Goal: Answer question/provide support: Share knowledge or assist other users

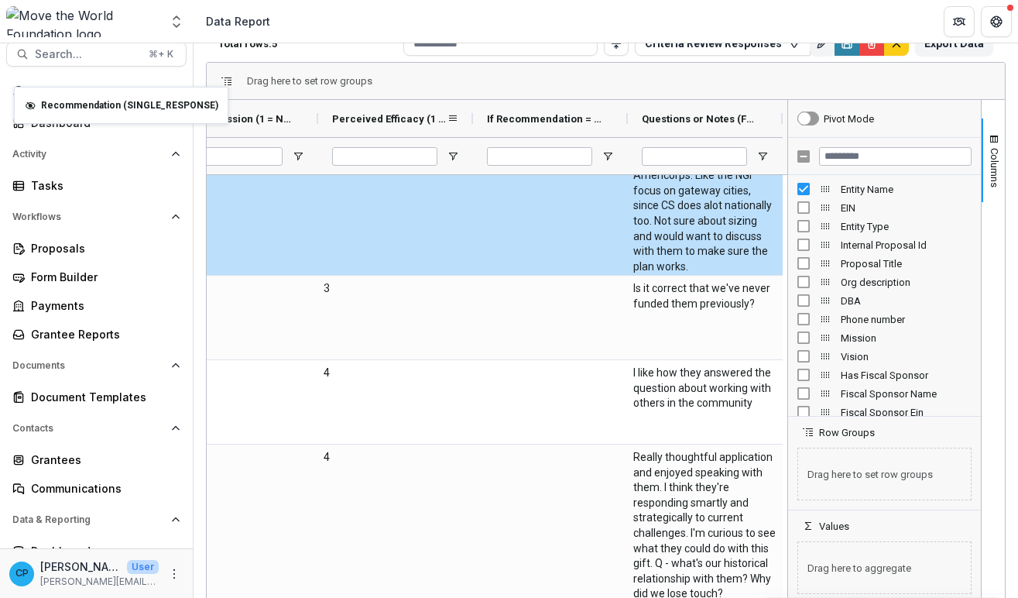
scroll to position [0, 358]
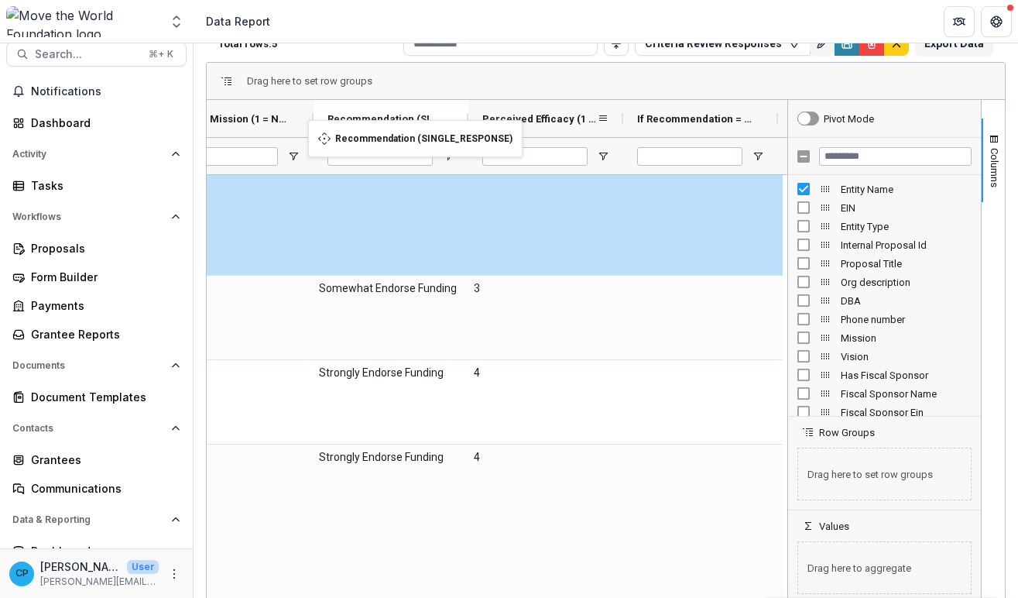
drag, startPoint x: 336, startPoint y: 112, endPoint x: 445, endPoint y: 135, distance: 111.6
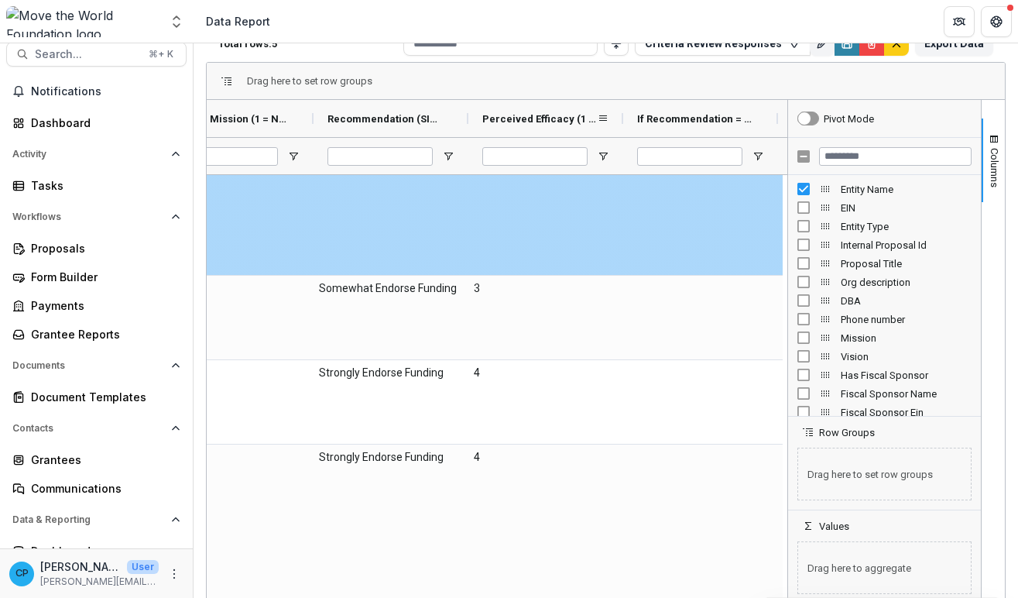
click at [382, 225] on div "Strongly Endorse Funding" at bounding box center [391, 203] width 155 height 142
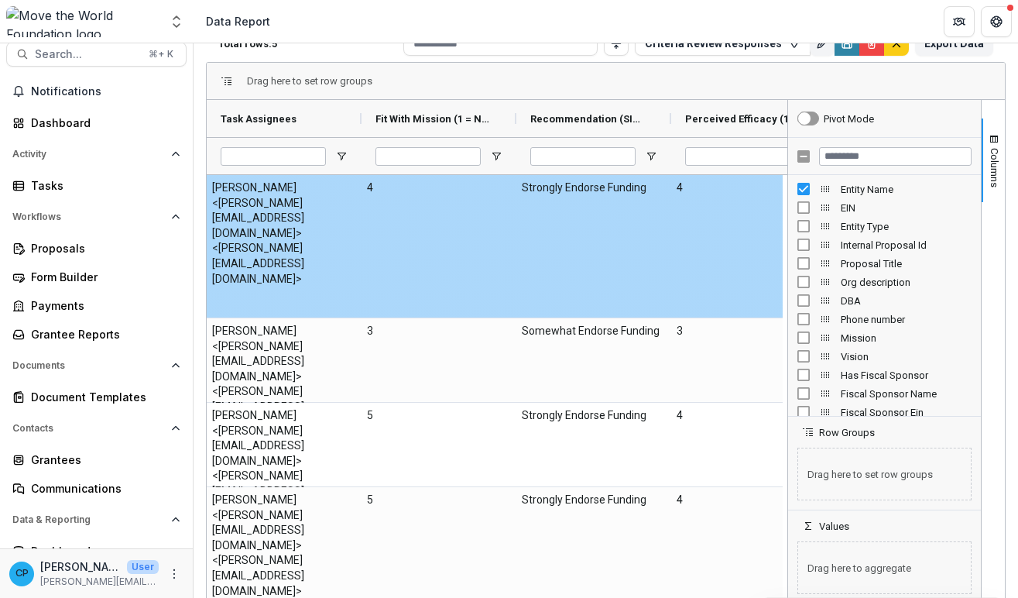
scroll to position [0, 0]
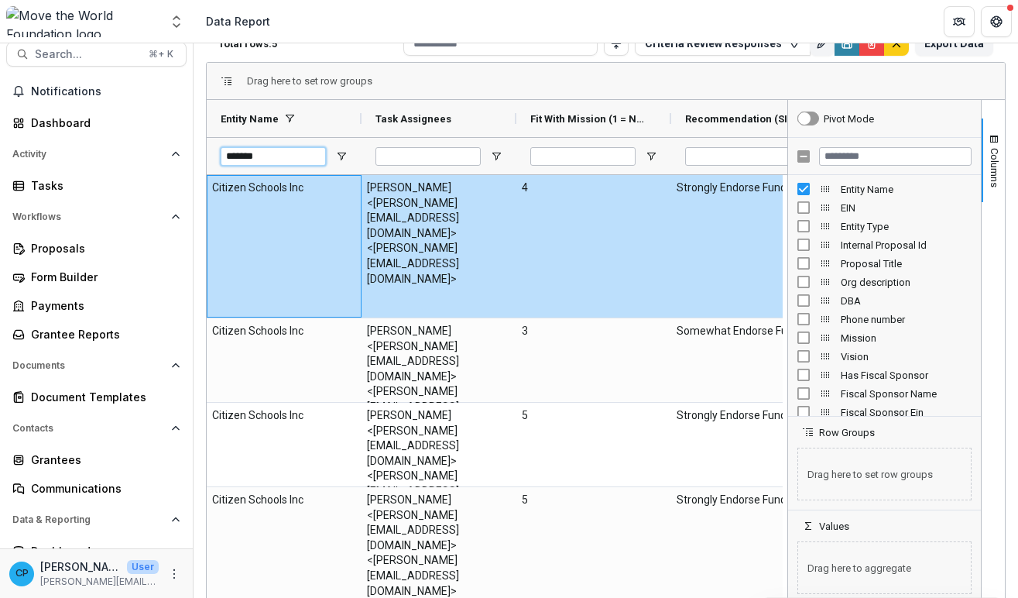
click at [316, 164] on input "*******" at bounding box center [273, 156] width 105 height 19
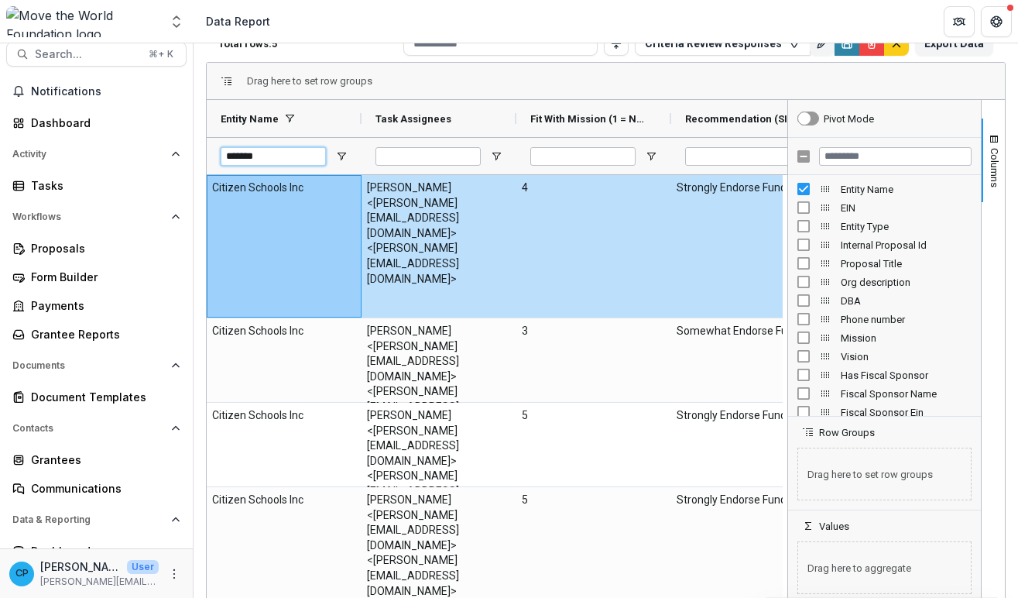
click at [316, 164] on input "*******" at bounding box center [273, 156] width 105 height 19
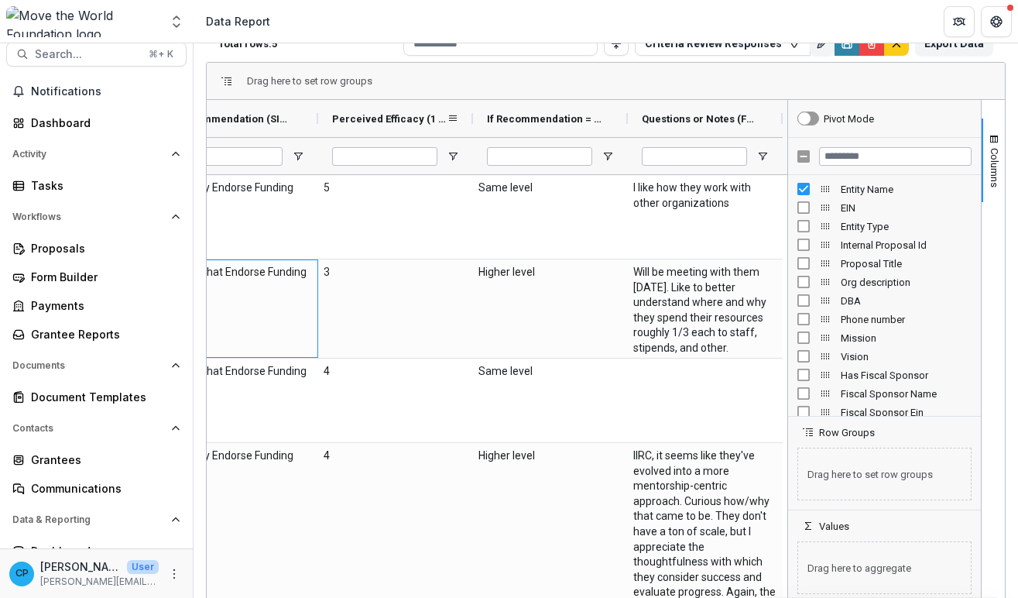
click at [797, 298] on div "Entity Name Task Assignees Fit With Mission (1 = Not at all, 5 = Extremely Like…" at bounding box center [606, 351] width 798 height 503
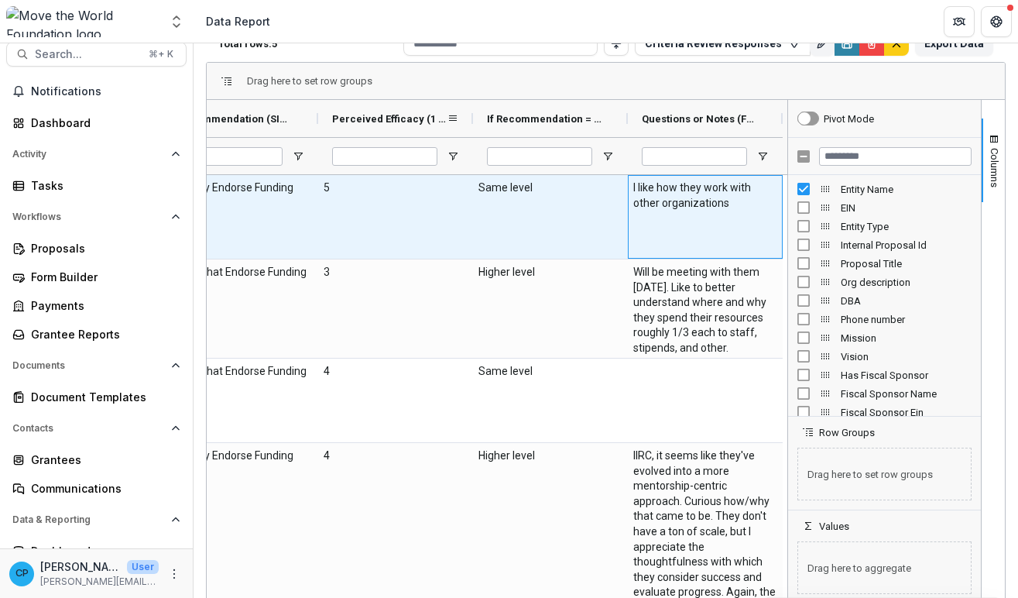
click at [716, 225] on div "I like how they work with other organizations" at bounding box center [705, 217] width 155 height 84
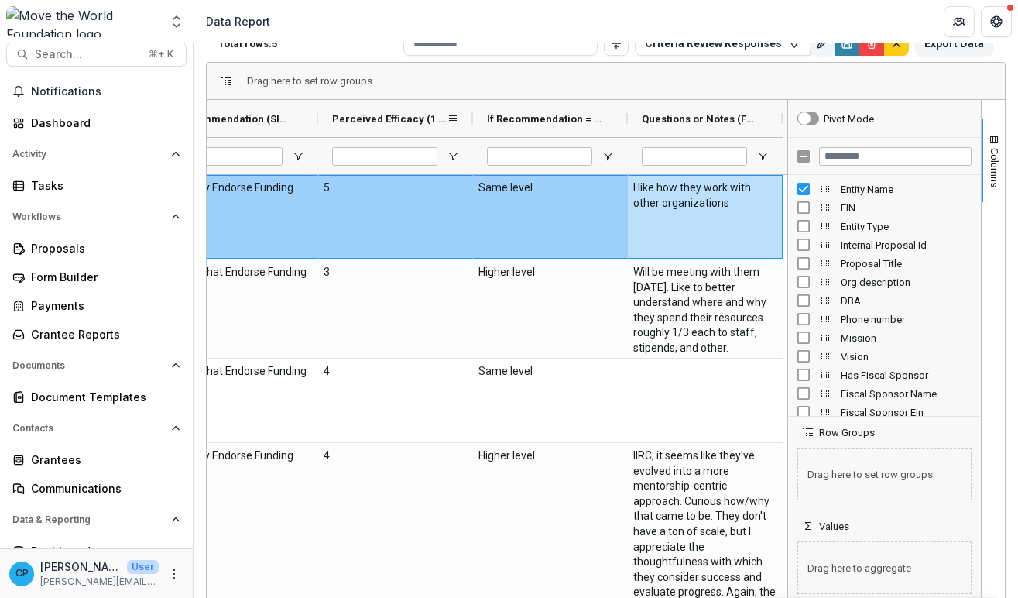
drag, startPoint x: 733, startPoint y: 220, endPoint x: 825, endPoint y: 218, distance: 92.2
click at [825, 218] on div "Entity Name Task Assignees Fit With Mission (1 = Not at all, 5 = Extremely Like…" at bounding box center [606, 351] width 798 height 503
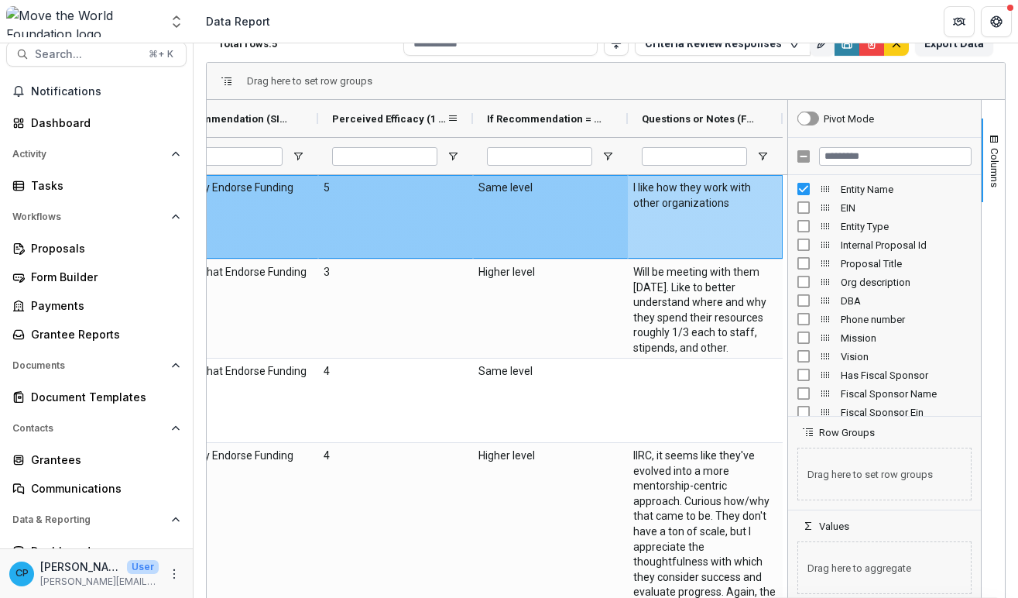
click at [743, 228] on div "I like how they work with other organizations" at bounding box center [705, 217] width 155 height 84
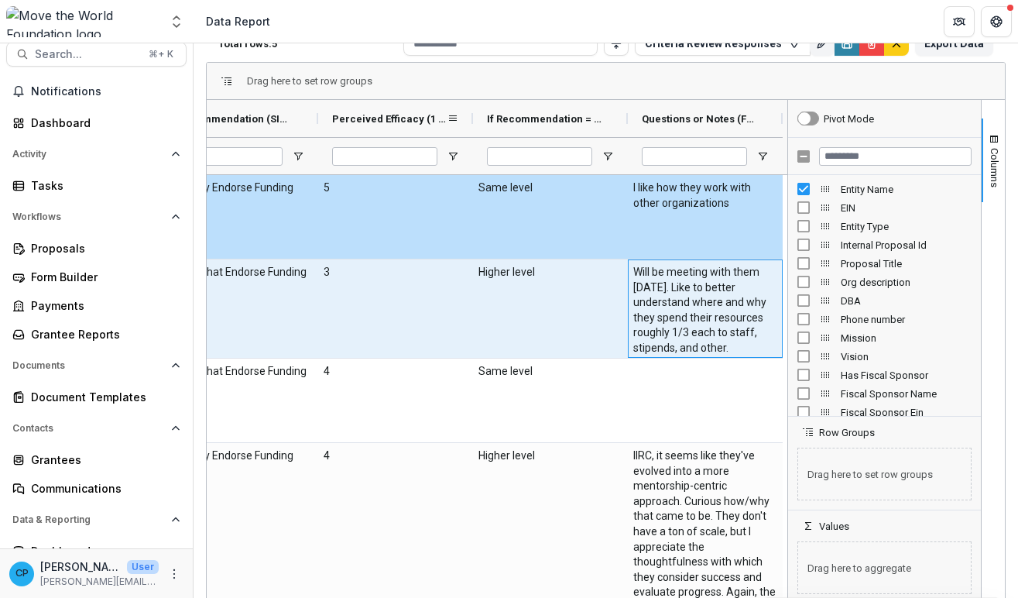
click at [739, 300] on \(FORMATTED_TEXT\)-819 "Will be meeting with them [DATE]. Like to better understand where and why they …" at bounding box center [705, 310] width 144 height 91
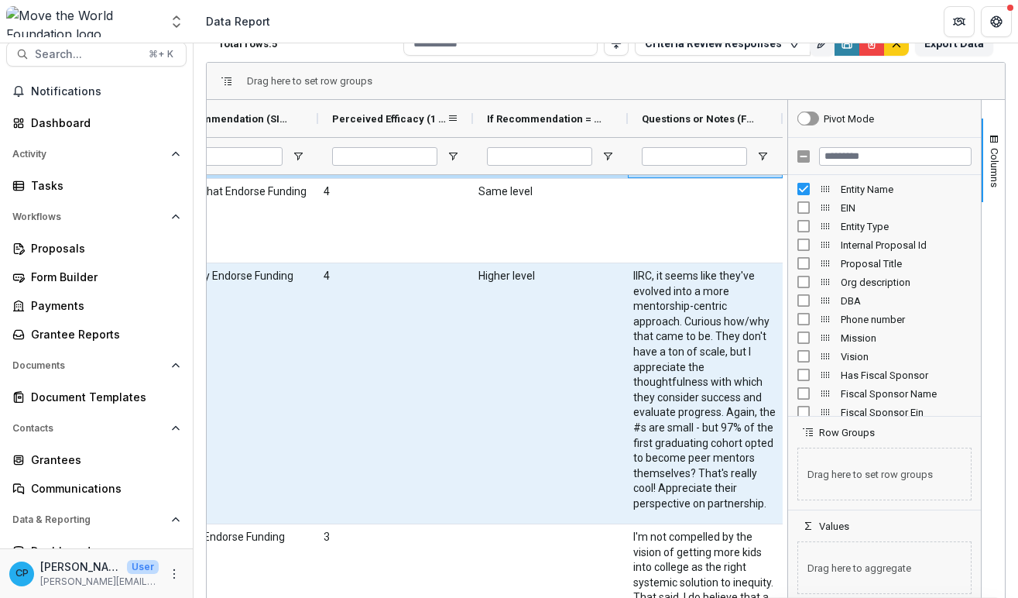
click at [727, 331] on \(FORMATTED_TEXT\)-833 "IIRC, it seems like they've evolved into a more mentorship-centric approach. Cu…" at bounding box center [705, 390] width 144 height 243
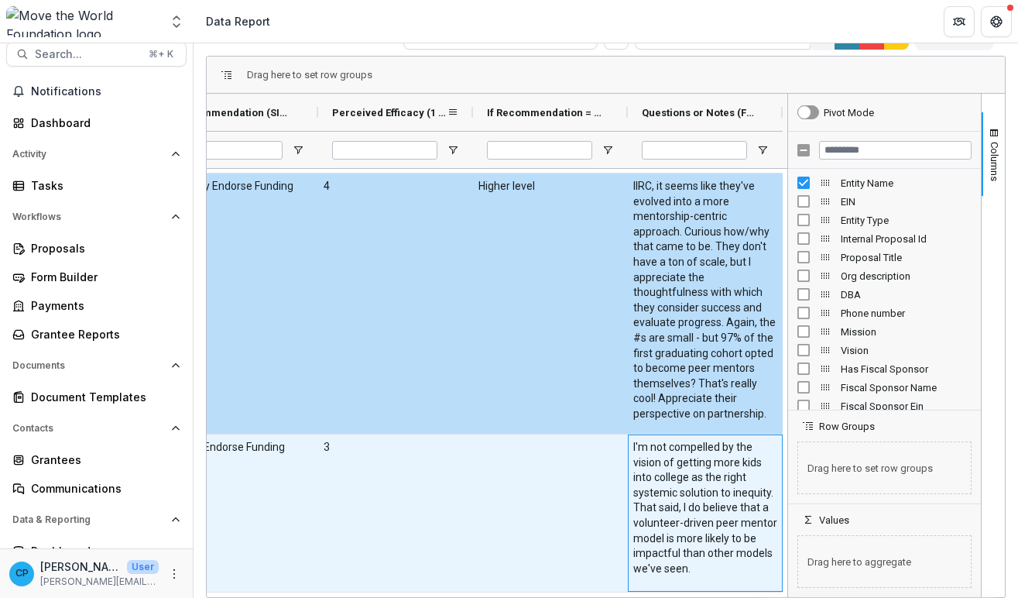
click at [739, 499] on \(FORMATTED_TEXT\)-840 "I'm not compelled by the vision of getting more kids into college as the right …" at bounding box center [705, 508] width 144 height 136
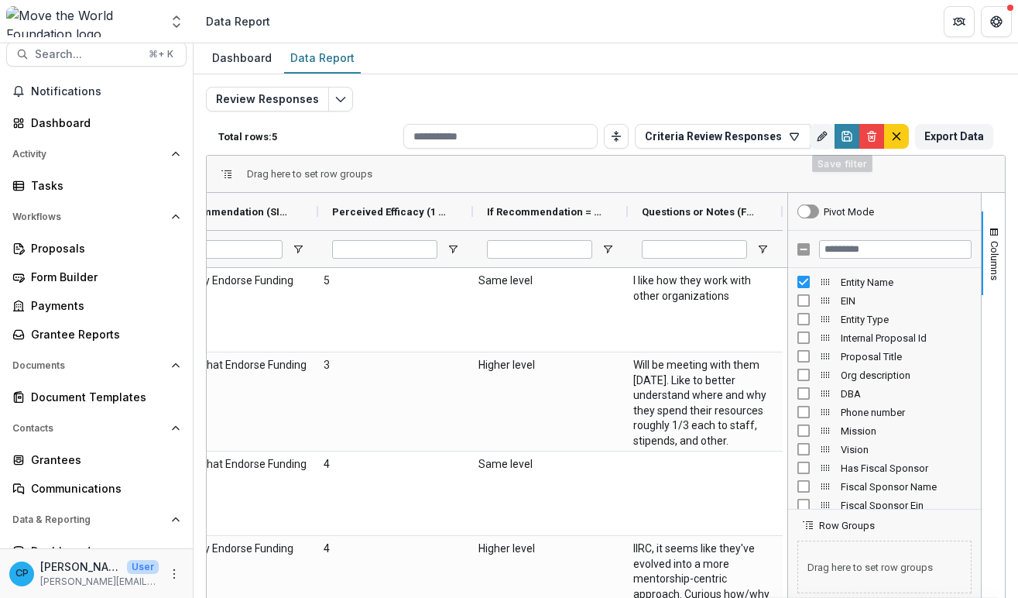
scroll to position [29, 0]
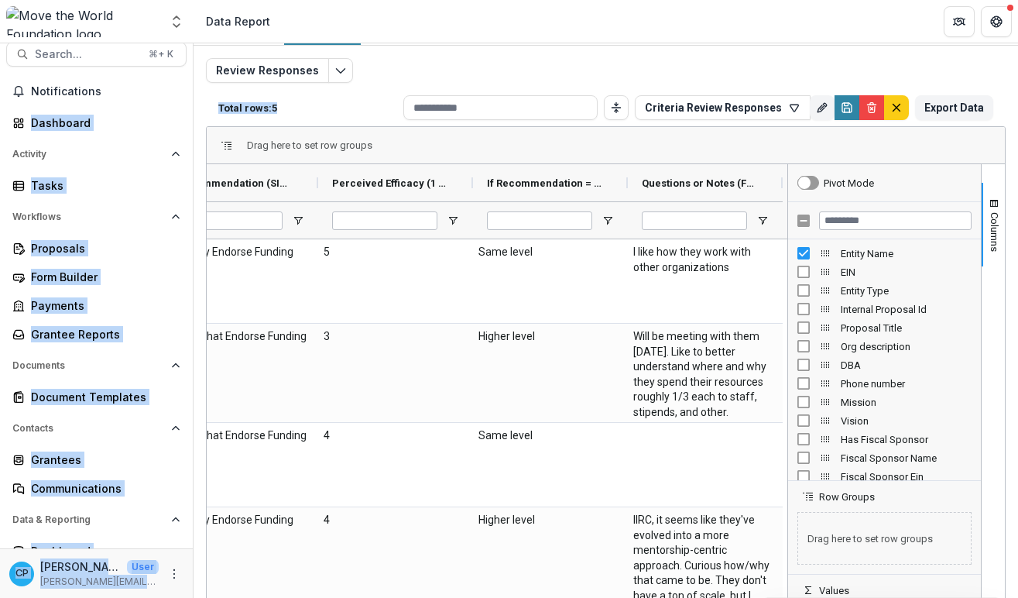
drag, startPoint x: 235, startPoint y: 125, endPoint x: -2, endPoint y: 123, distance: 237.0
click at [0, 123] on html "Skip to content Aggregate Analysis Foundations Move the World Foundation Team S…" at bounding box center [509, 299] width 1018 height 598
click at [228, 161] on div "Drag here to set row groups" at bounding box center [606, 145] width 798 height 37
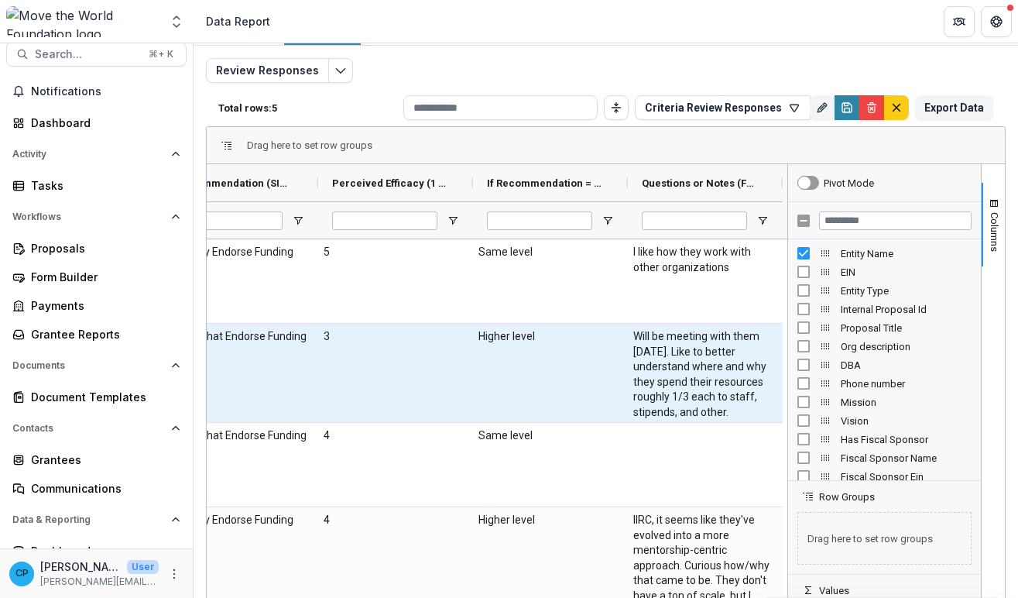
click at [296, 378] on div "Somewhat Endorse Funding" at bounding box center [240, 373] width 155 height 98
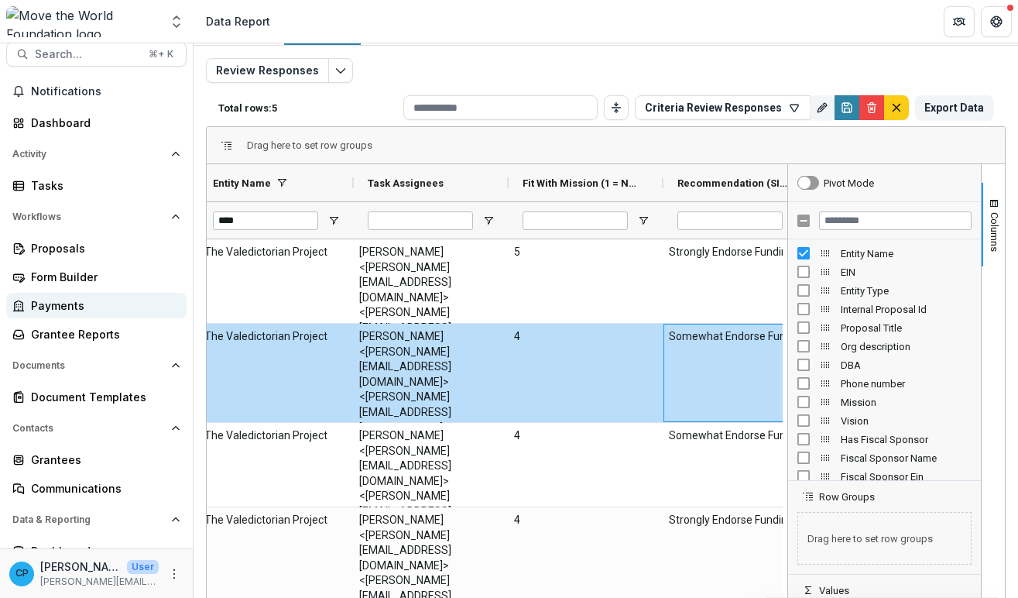
scroll to position [0, 0]
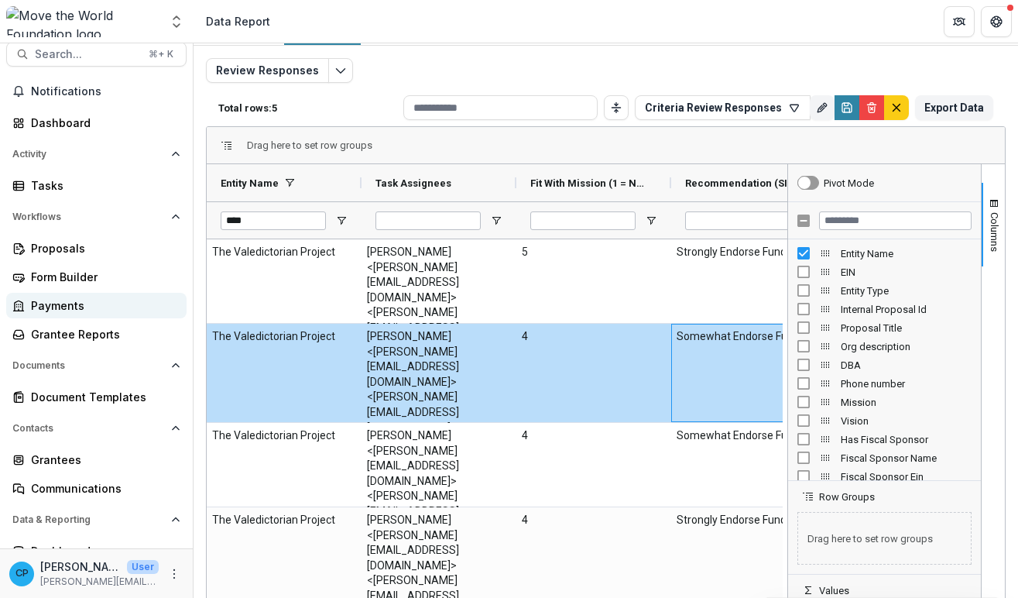
drag, startPoint x: 237, startPoint y: 332, endPoint x: 33, endPoint y: 300, distance: 206.9
click at [33, 300] on main "Search... ⌘ + K Notifications Dashboard Activity Tasks Workflows Proposals Form…" at bounding box center [509, 320] width 1018 height 554
click at [274, 215] on input "****" at bounding box center [273, 220] width 105 height 19
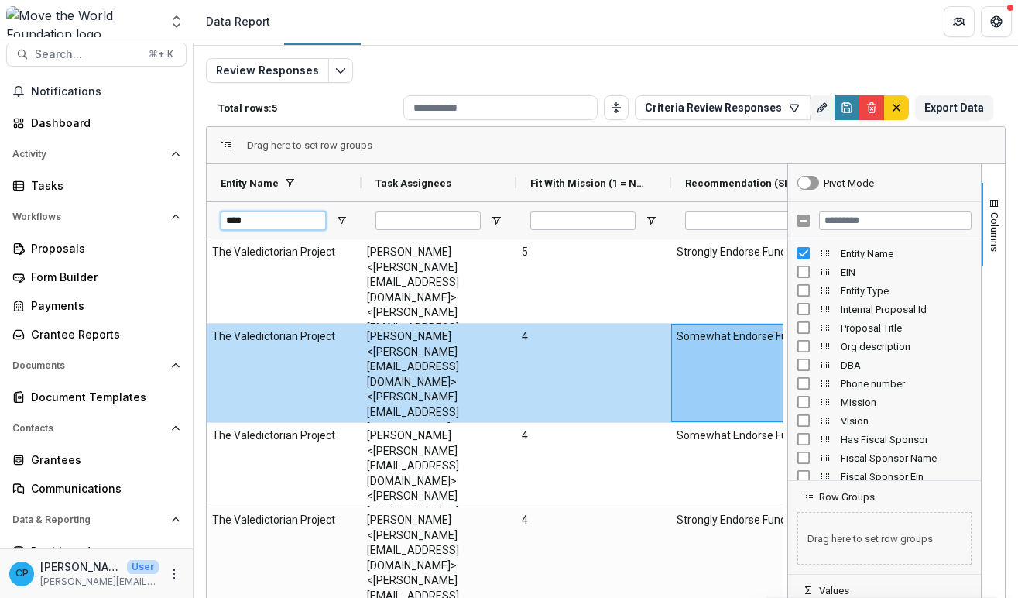
click at [273, 215] on input "****" at bounding box center [273, 220] width 105 height 19
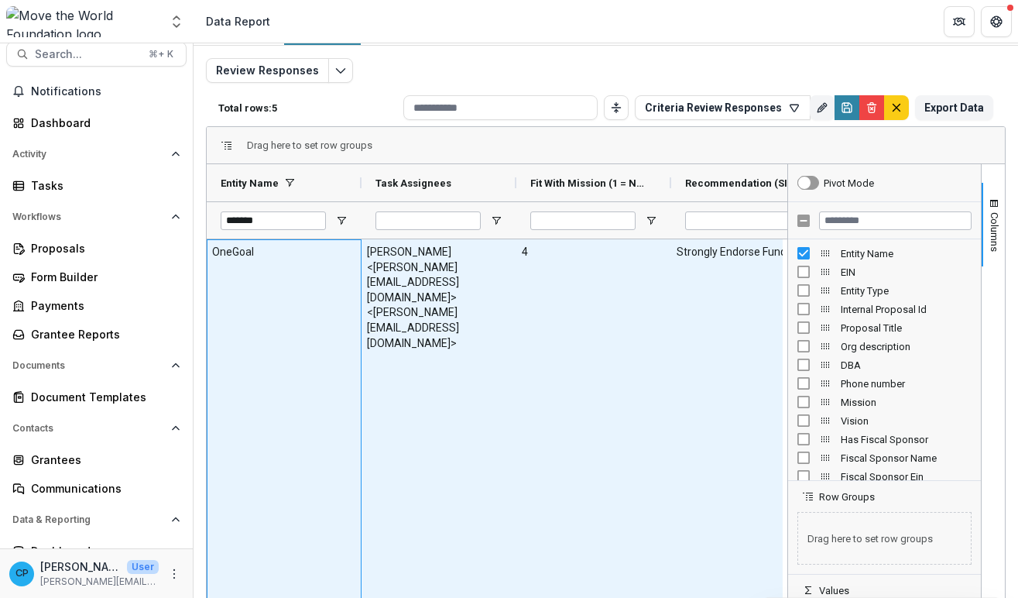
click at [296, 290] on div "OneGoal" at bounding box center [284, 420] width 155 height 363
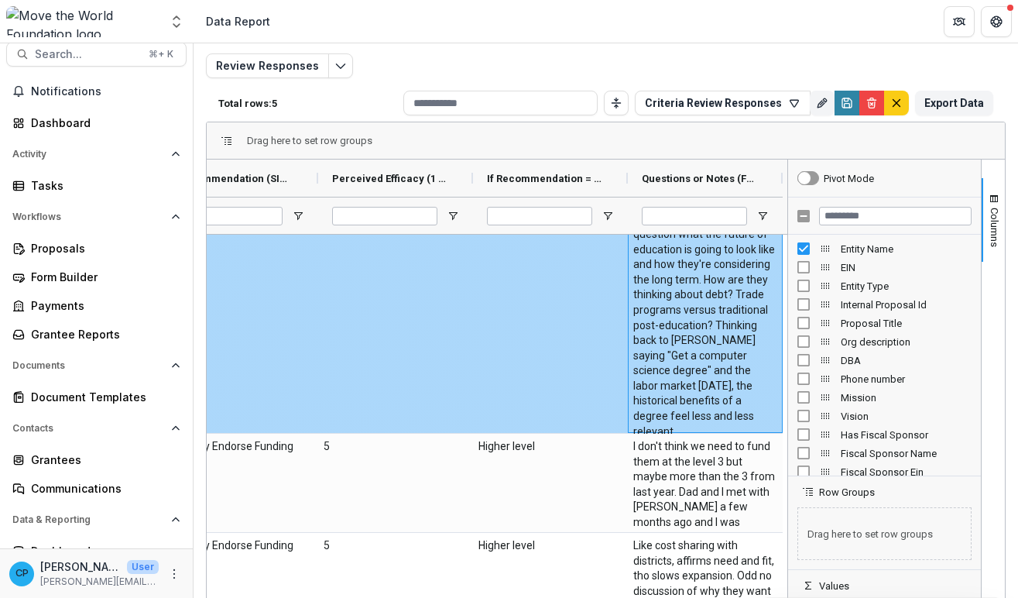
scroll to position [196, 0]
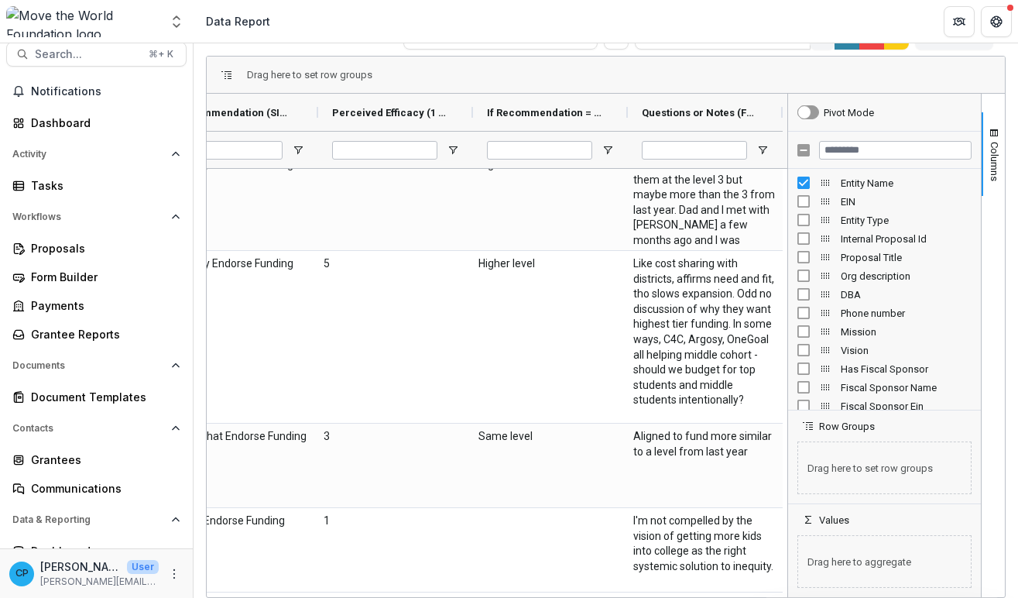
click at [552, 1] on header "Data Report" at bounding box center [606, 21] width 825 height 43
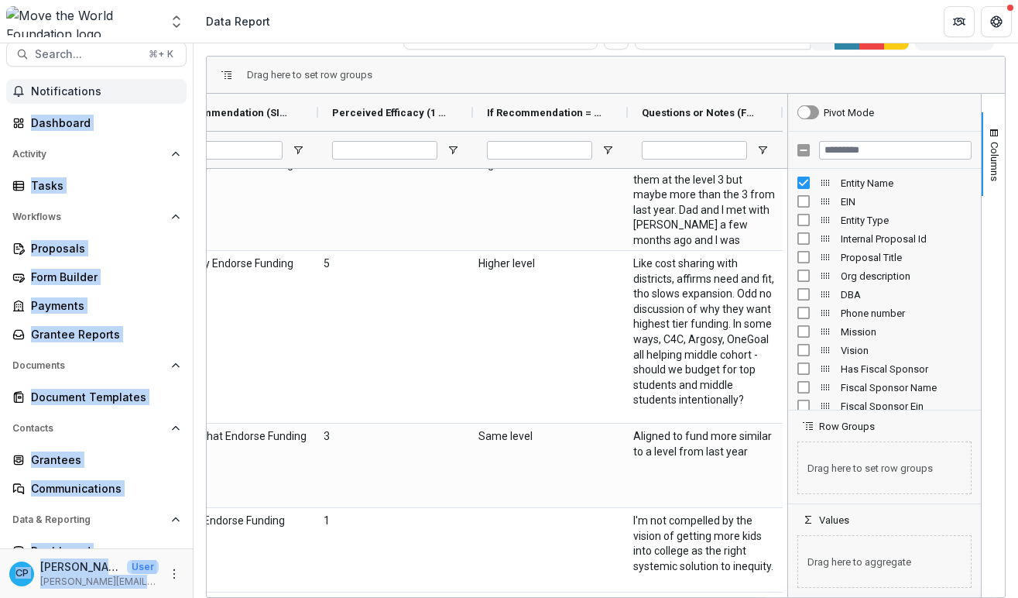
drag, startPoint x: 334, startPoint y: 73, endPoint x: 124, endPoint y: 87, distance: 210.3
click at [53, 74] on main "Search... ⌘ + K Notifications Dashboard Activity Tasks Workflows Proposals Form…" at bounding box center [509, 320] width 1018 height 554
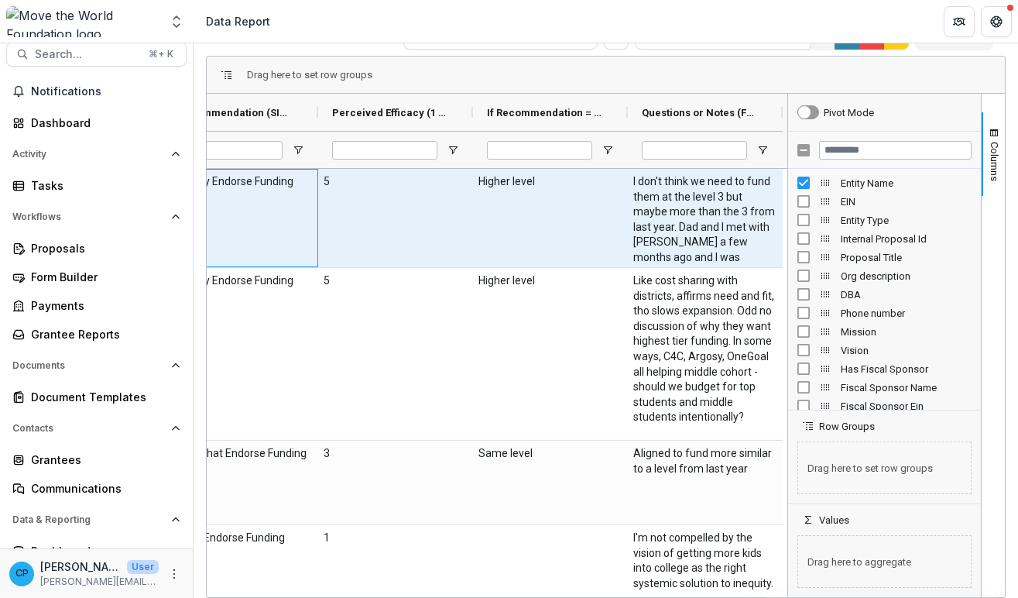
scroll to position [364, 0]
click at [274, 197] on div "Strongly Endorse Funding" at bounding box center [240, 218] width 155 height 98
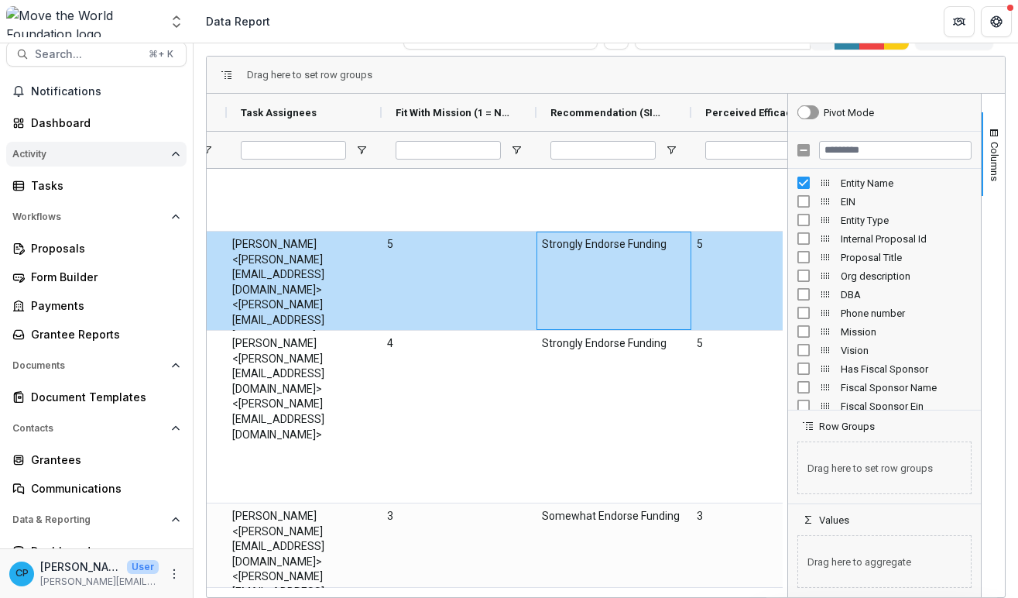
scroll to position [296, 0]
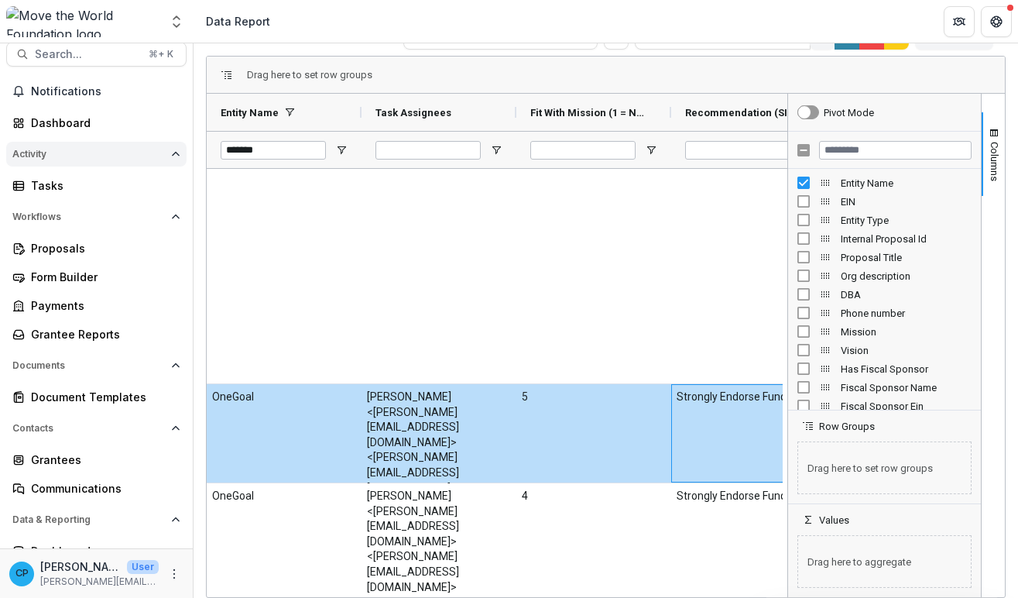
drag, startPoint x: 267, startPoint y: 202, endPoint x: 104, endPoint y: 165, distance: 167.6
click at [104, 165] on main "Search... ⌘ + K Notifications Dashboard Activity Tasks Workflows Proposals Form…" at bounding box center [509, 320] width 1018 height 554
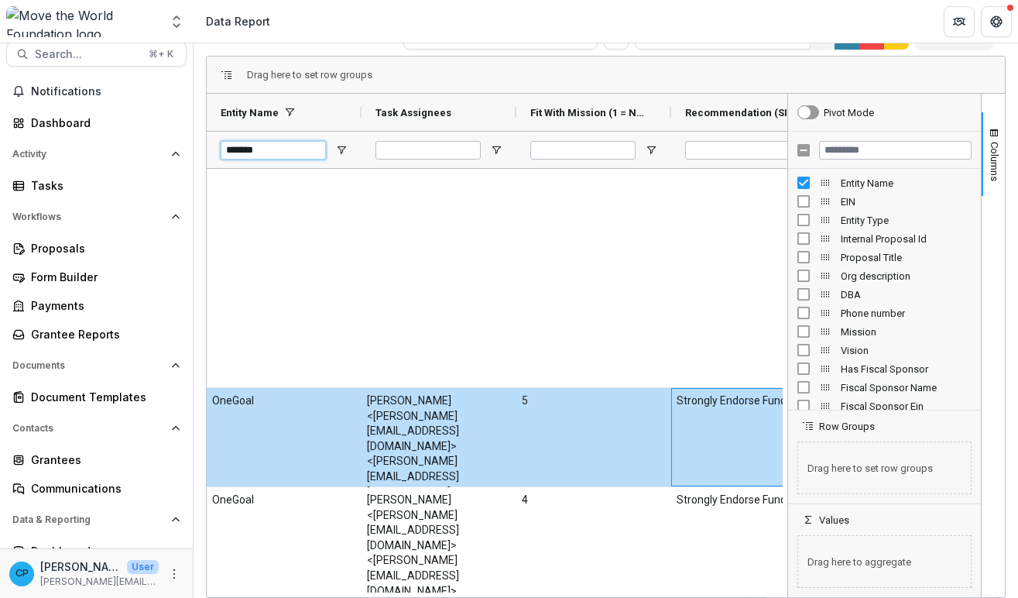
click at [256, 156] on input "*******" at bounding box center [273, 150] width 105 height 19
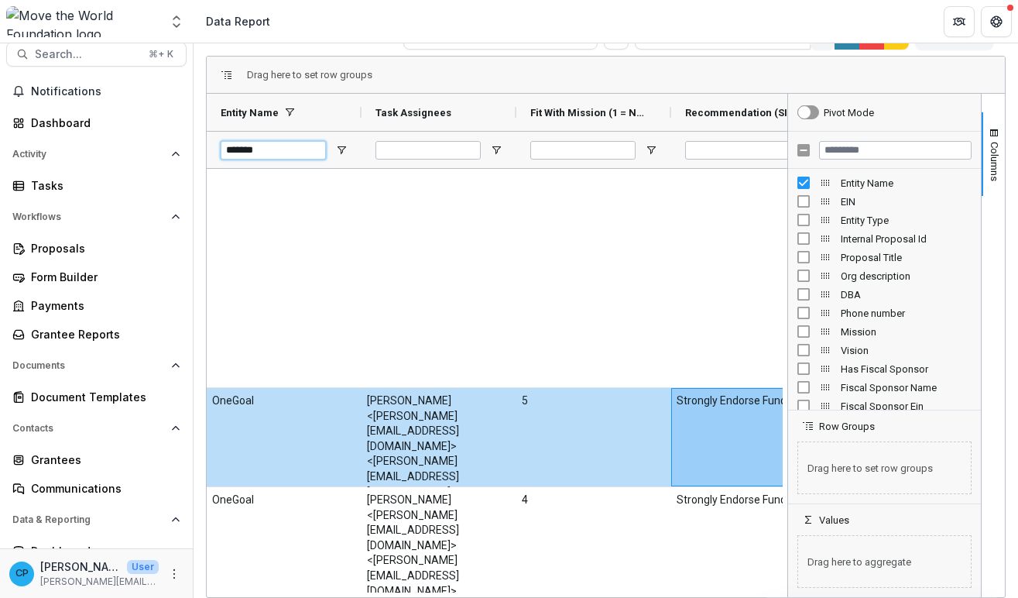
click at [256, 156] on input "*******" at bounding box center [273, 150] width 105 height 19
type input "********"
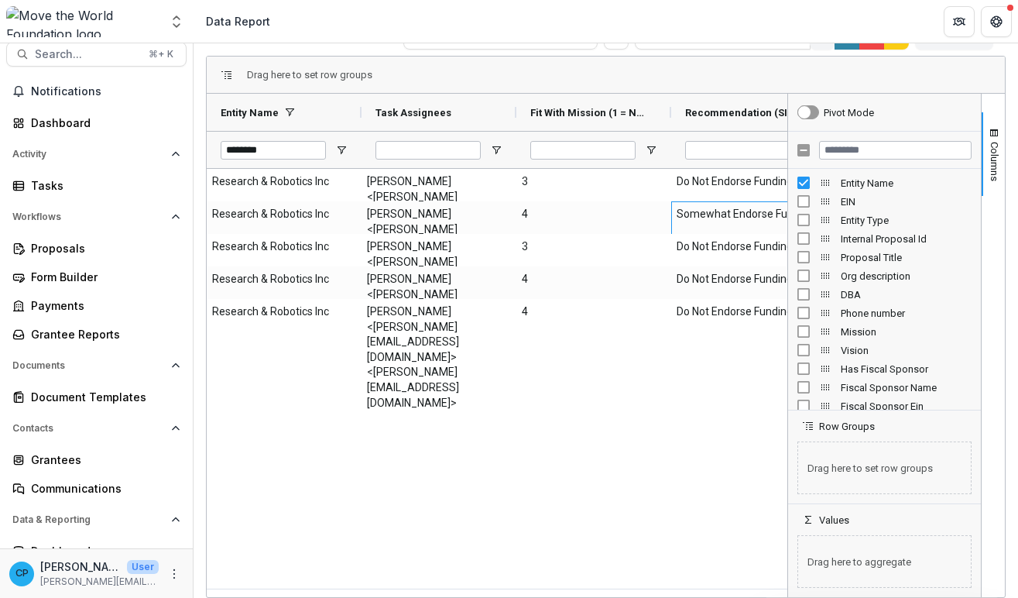
scroll to position [0, 0]
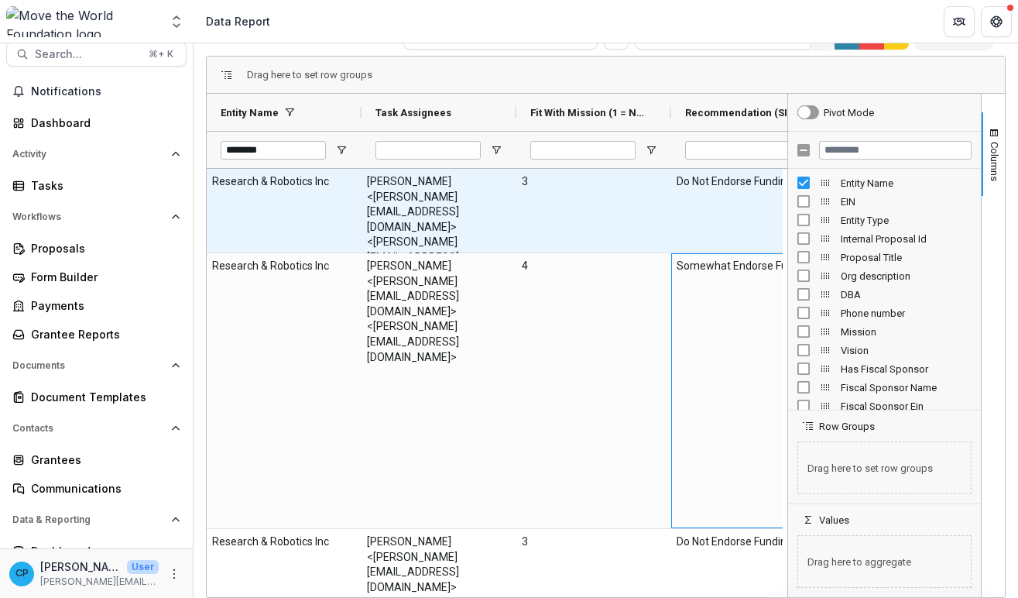
click at [442, 229] on Assignees-877 "[PERSON_NAME] <[PERSON_NAME][EMAIL_ADDRESS][DOMAIN_NAME]> <[PERSON_NAME][EMAIL_…" at bounding box center [439, 227] width 144 height 106
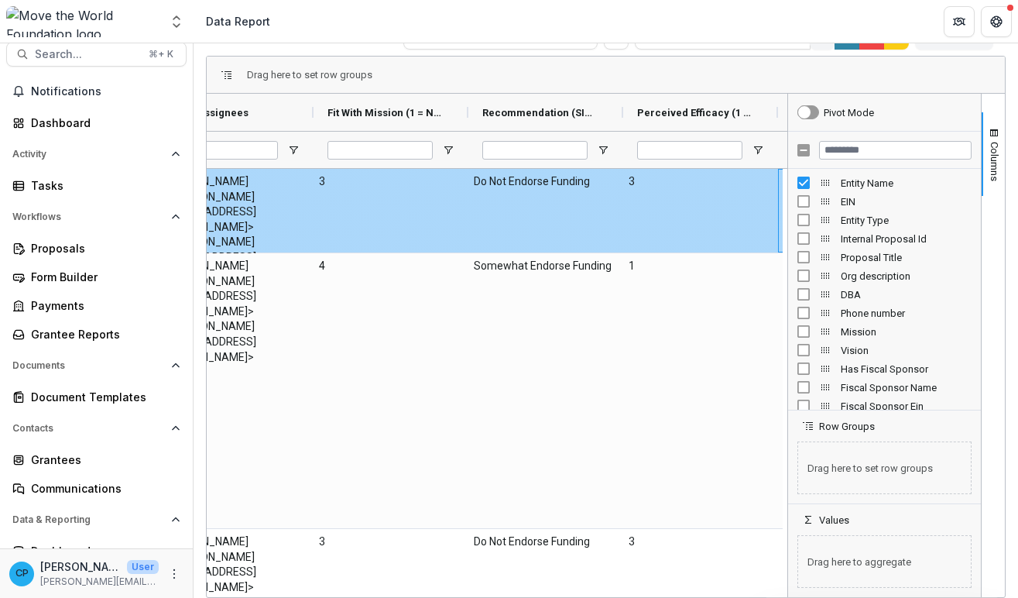
scroll to position [0, 358]
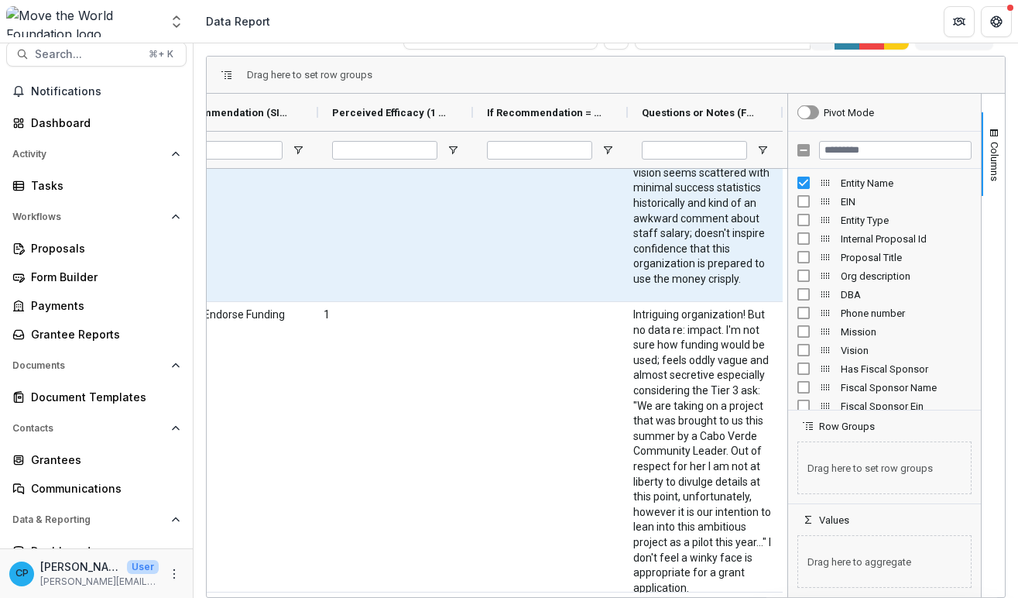
click at [640, 271] on \(FORMATTED_TEXT\)-903 ""STEA3M" might be the most cursed acronym I've seen in a long time. More seriou…" at bounding box center [705, 203] width 144 height 167
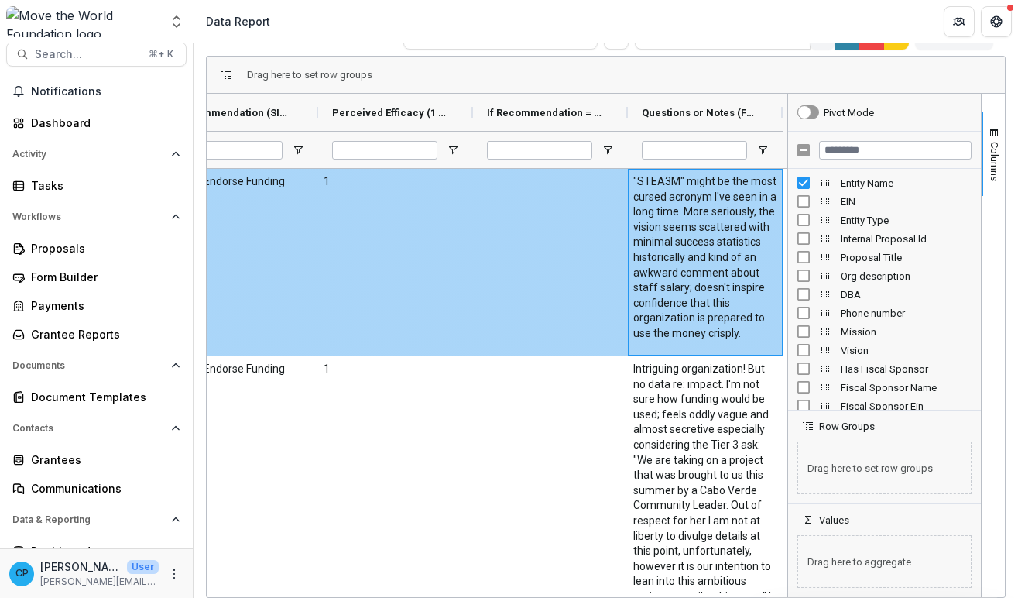
scroll to position [422, 0]
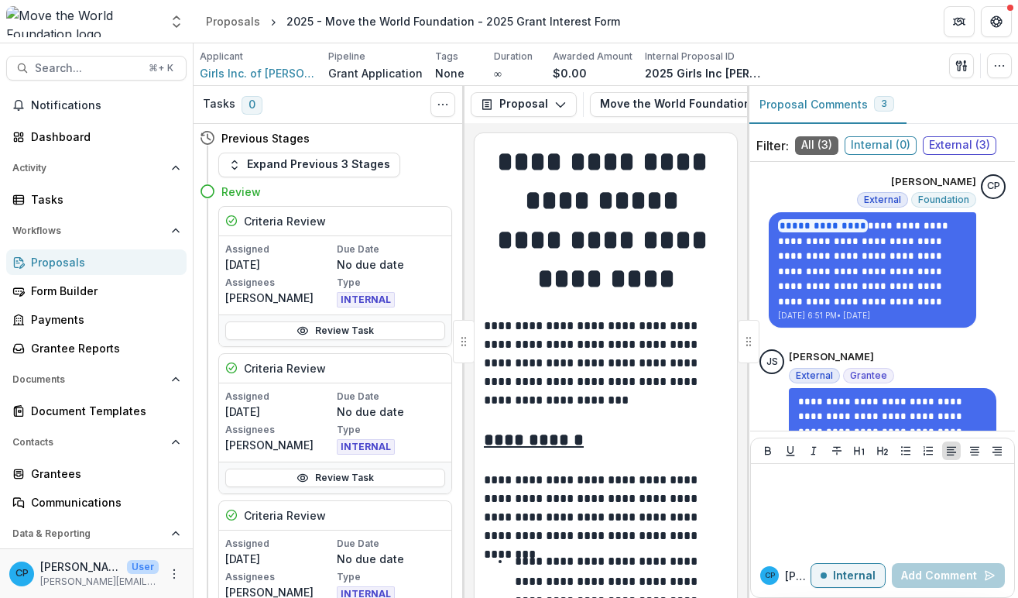
scroll to position [79, 0]
